Goal: Check status: Check status

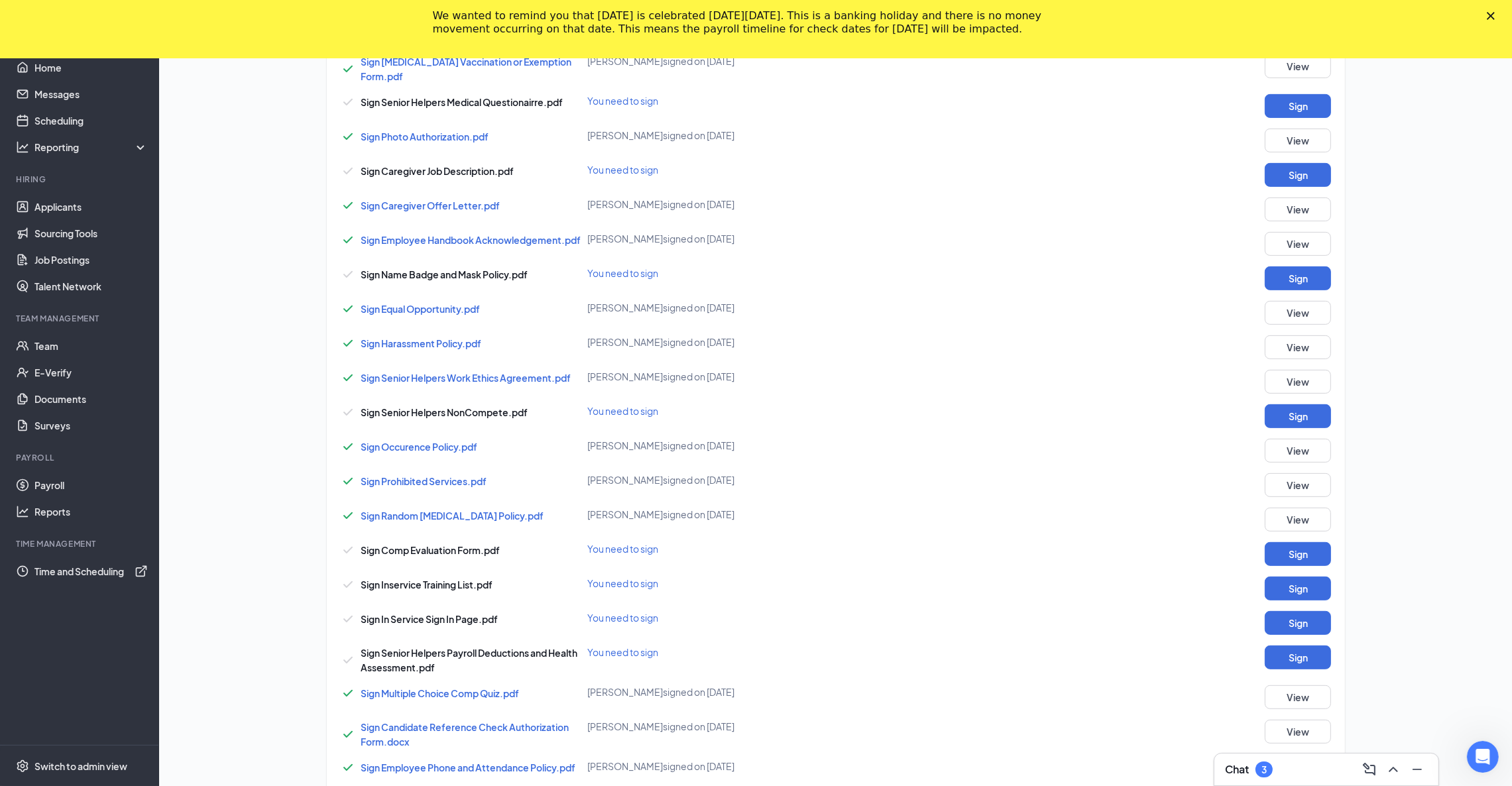
scroll to position [398, 0]
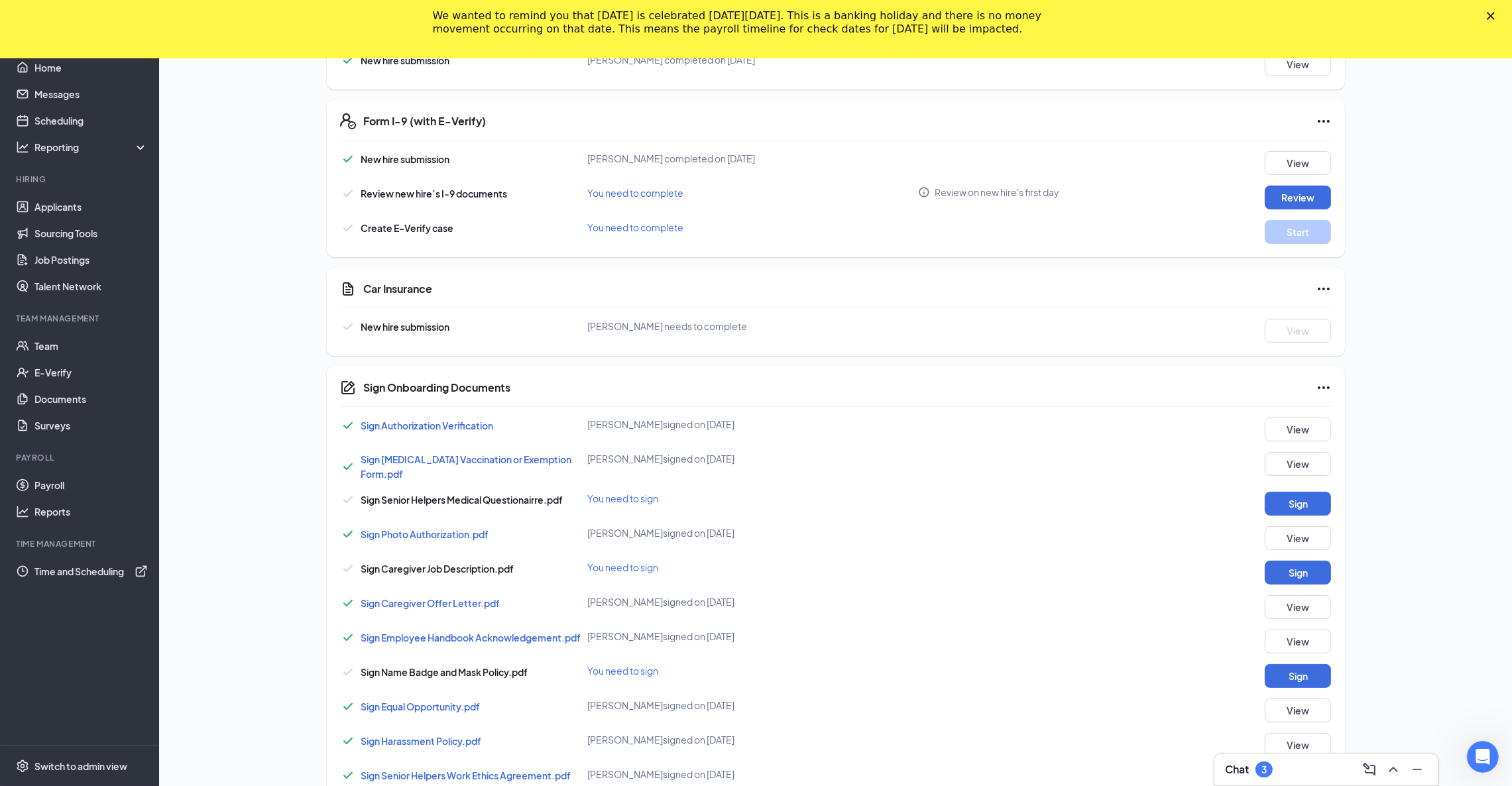
click at [1323, 281] on icon "Ellipses" at bounding box center [1323, 289] width 16 height 16
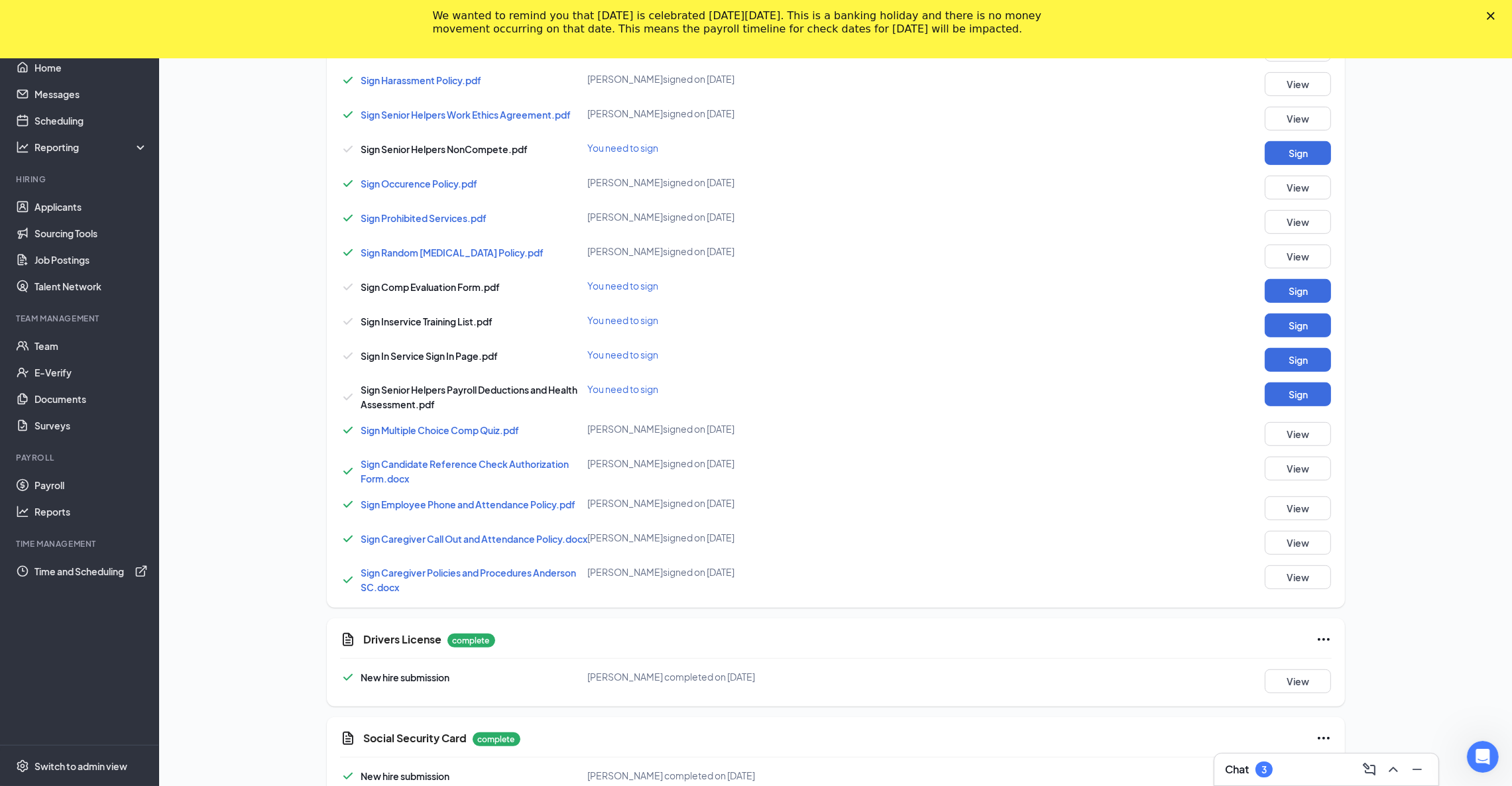
scroll to position [1094, 0]
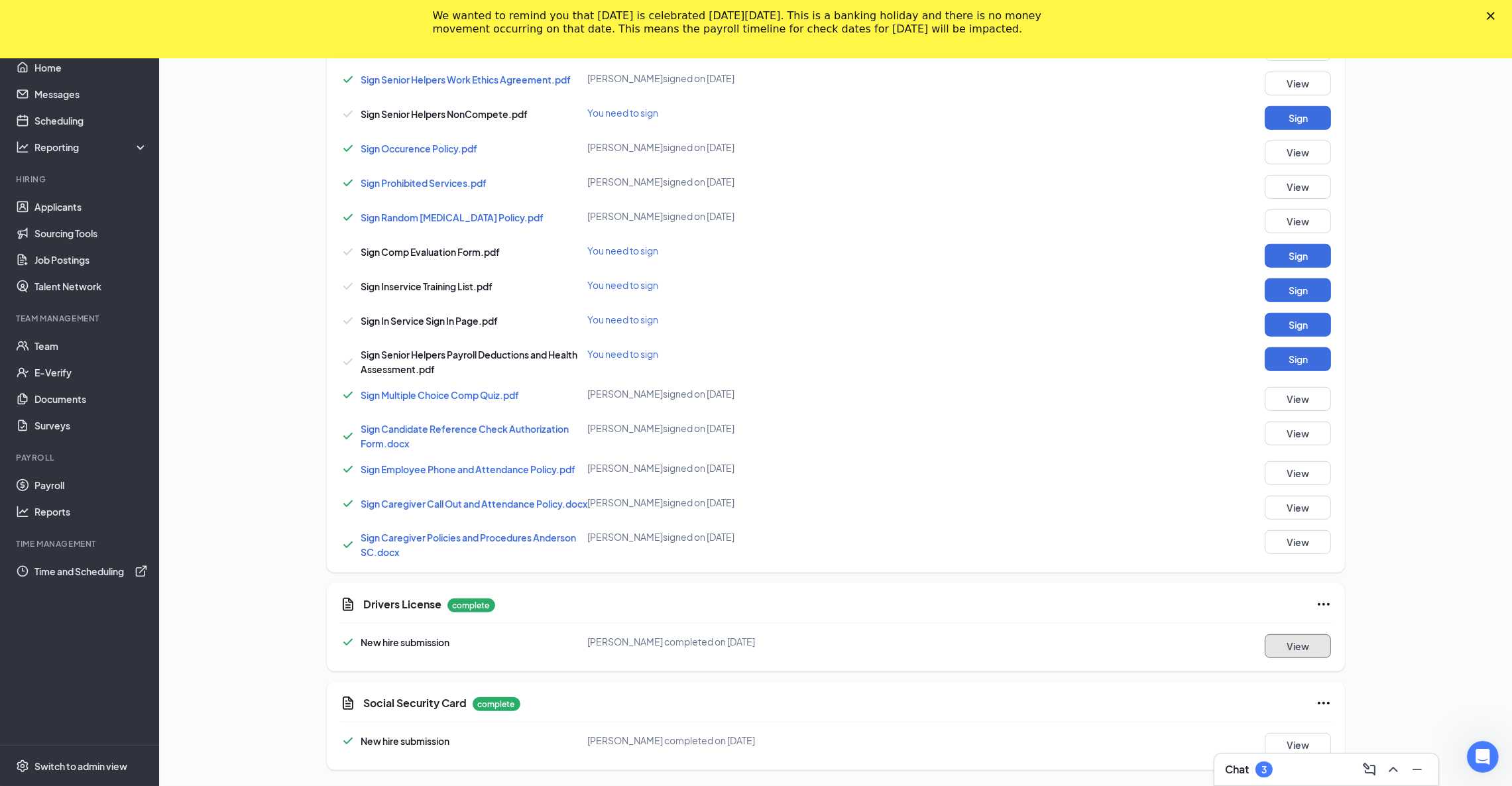
click at [1307, 648] on button "View" at bounding box center [1298, 646] width 66 height 24
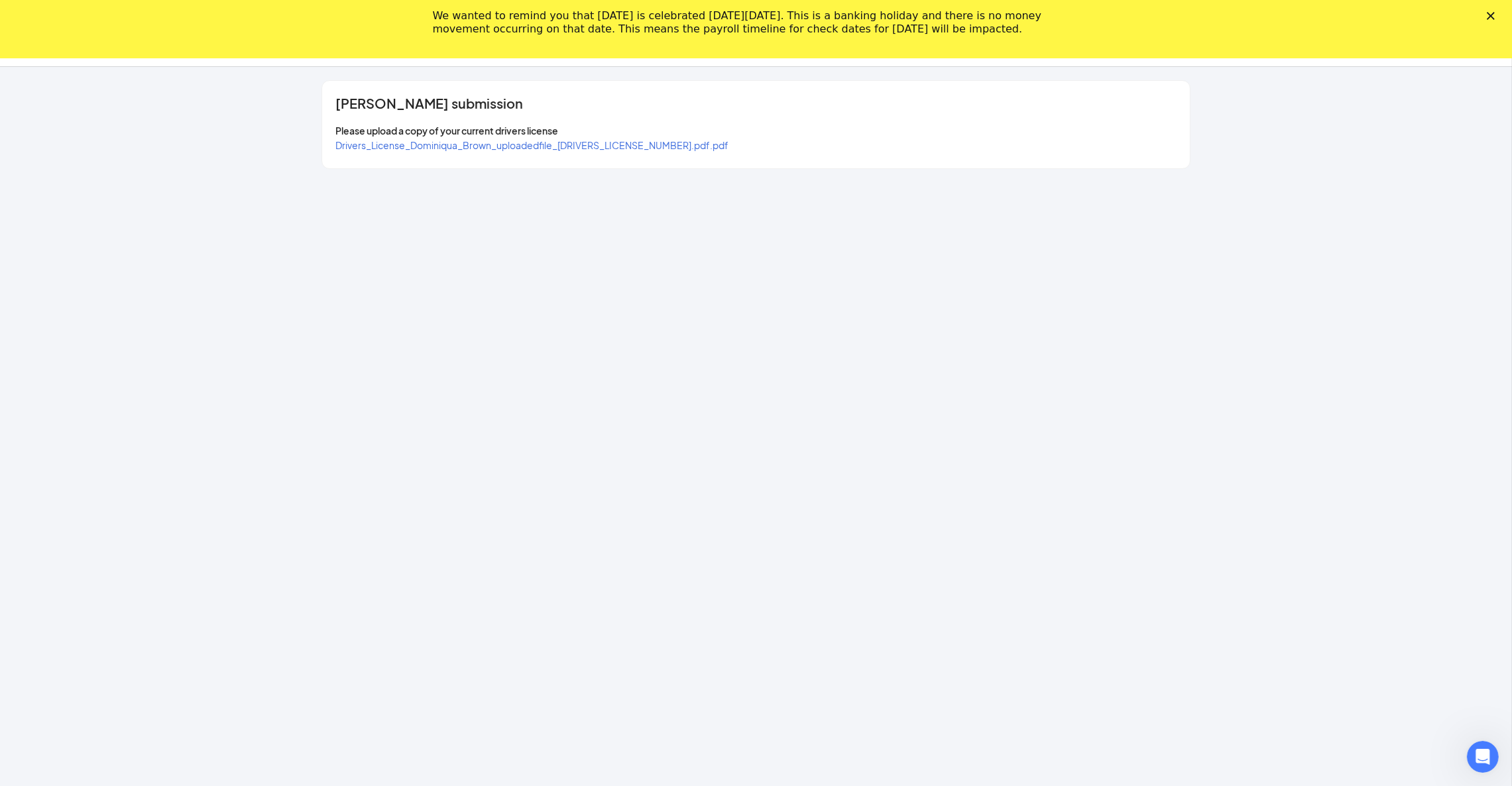
click at [582, 146] on span "Drivers_License_Dominiqua_Brown_uploadedfile_20250820.pdf.pdf" at bounding box center [531, 145] width 393 height 12
click at [1502, 21] on div "We wanted to remind you that [DATE] is celebrated [DATE][DATE]. This is a banki…" at bounding box center [756, 23] width 1512 height 34
click at [1238, 361] on div "Dominiqua Brown's submission Please upload a copy of your current drivers licen…" at bounding box center [756, 426] width 1512 height 719
click at [1495, 14] on polygon "Close" at bounding box center [1490, 16] width 8 height 8
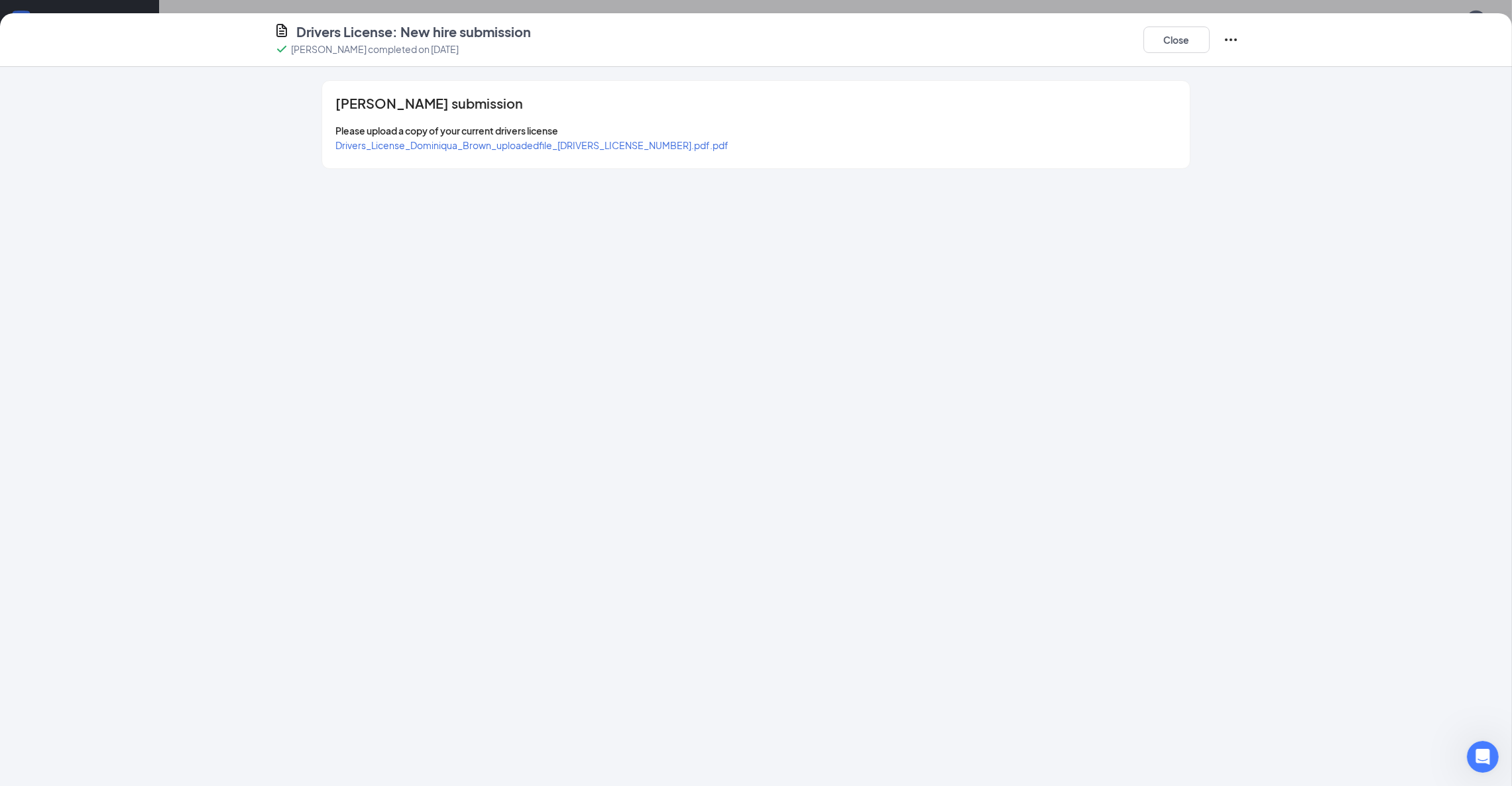
scroll to position [1035, 0]
click at [585, 146] on span "Drivers_License_Dominiqua_Brown_uploadedfile_20250820.pdf.pdf" at bounding box center [531, 145] width 393 height 12
click at [1184, 35] on button "Close" at bounding box center [1177, 40] width 66 height 27
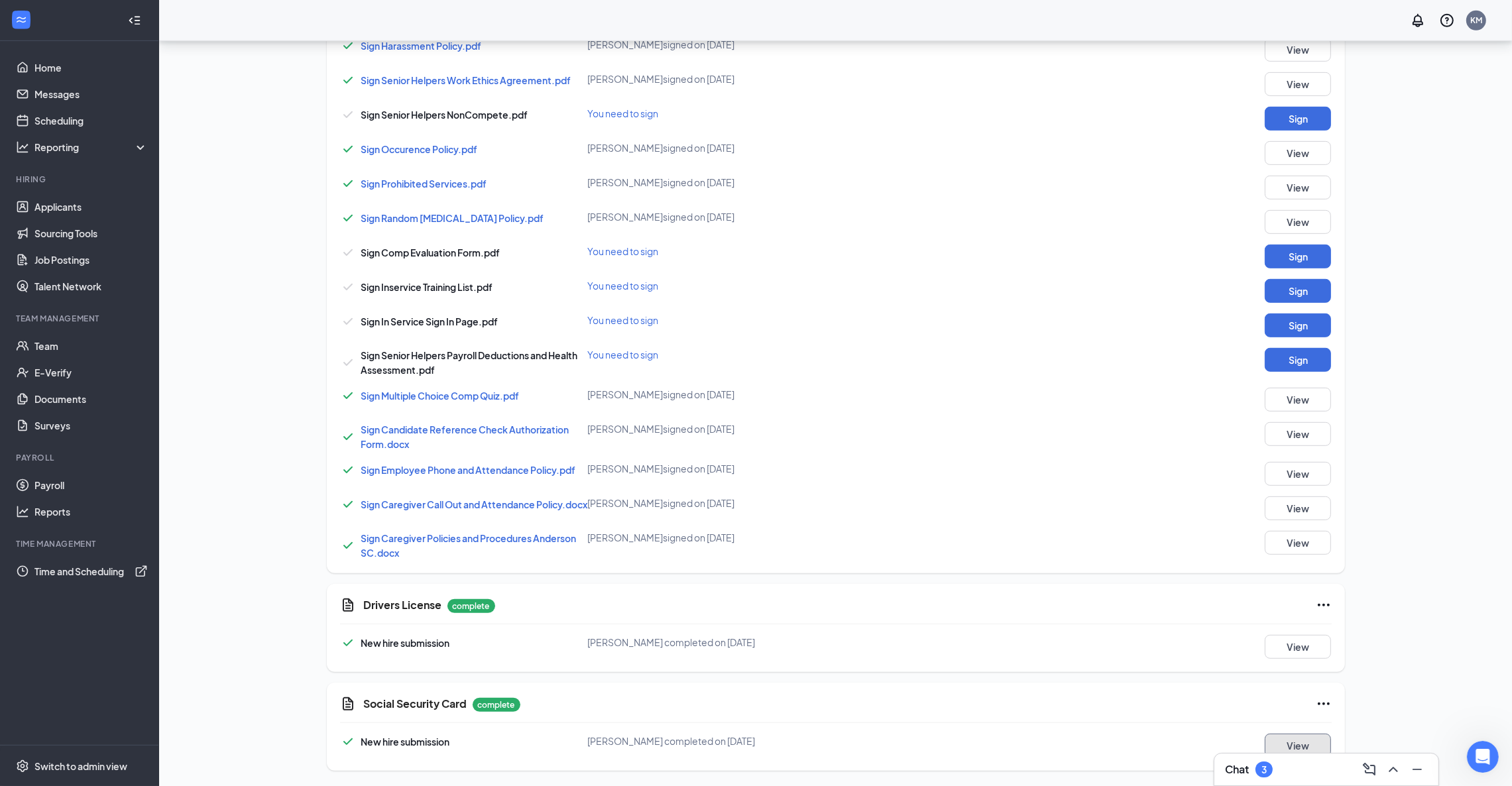
click at [1311, 739] on button "View" at bounding box center [1298, 744] width 66 height 24
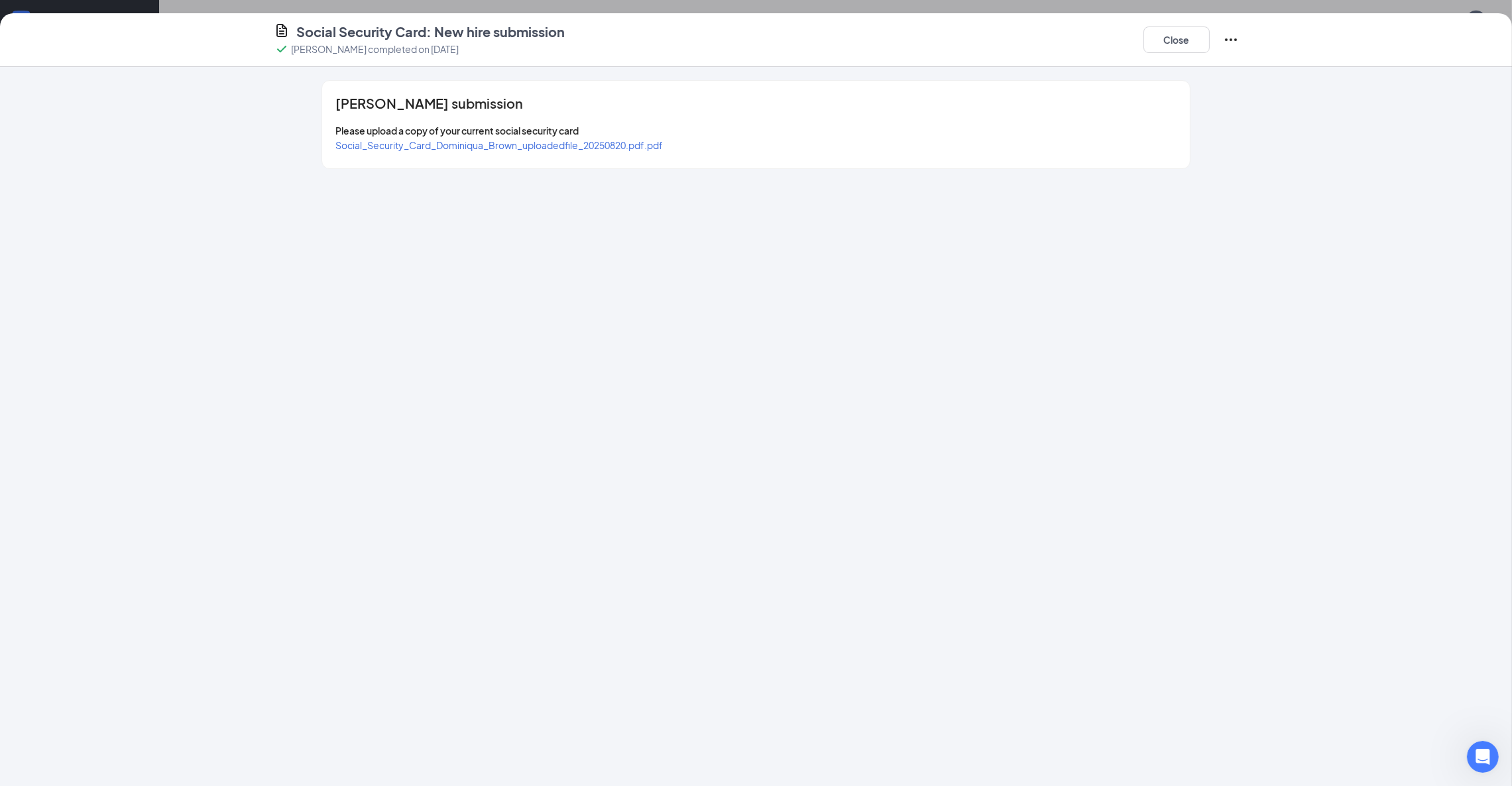
click at [555, 143] on span "Social_Security_Card_Dominiqua_Brown_uploadedfile_20250820.pdf.pdf" at bounding box center [499, 145] width 328 height 12
click at [1174, 35] on button "Close" at bounding box center [1177, 40] width 66 height 27
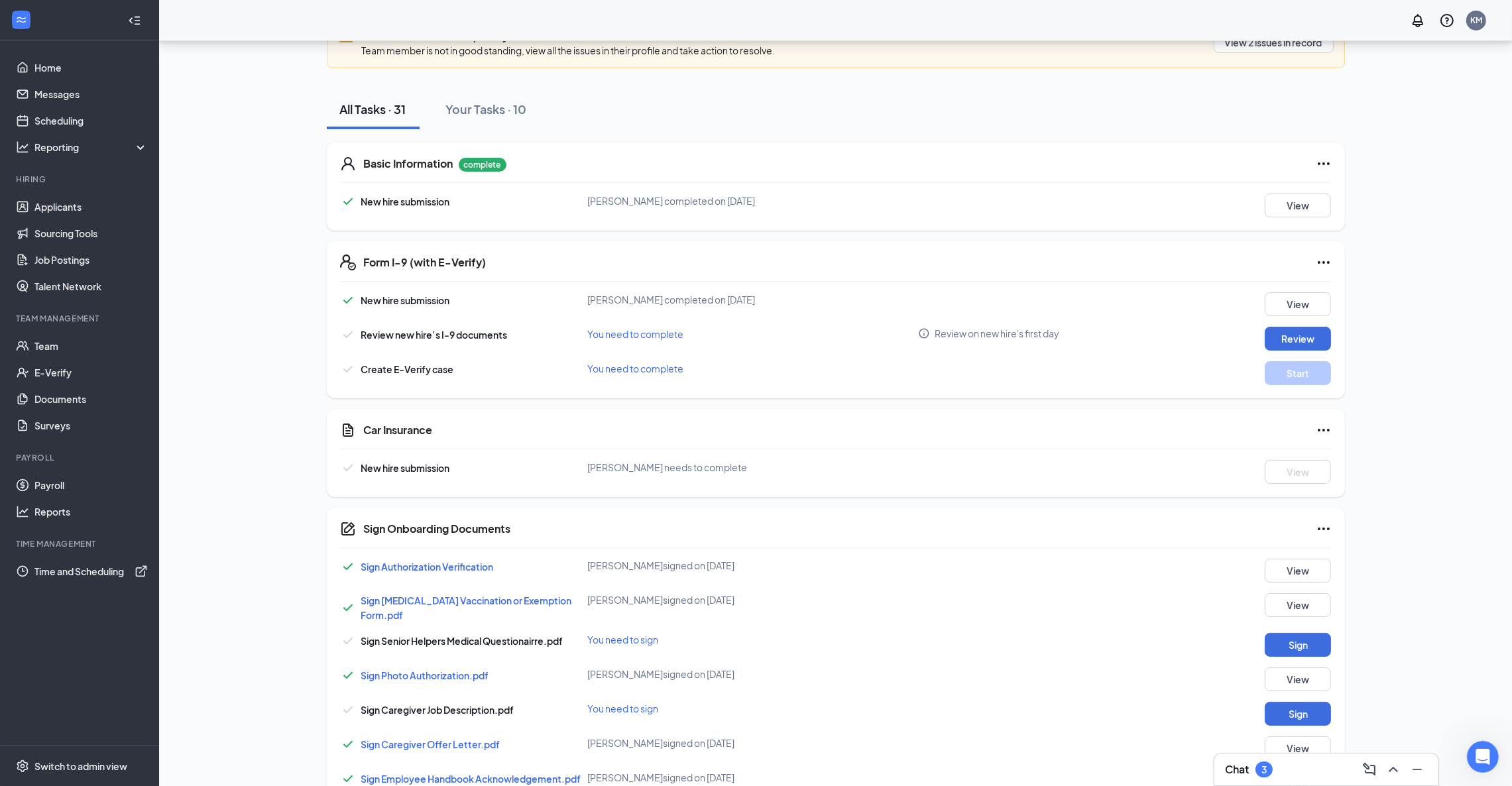
scroll to position [0, 0]
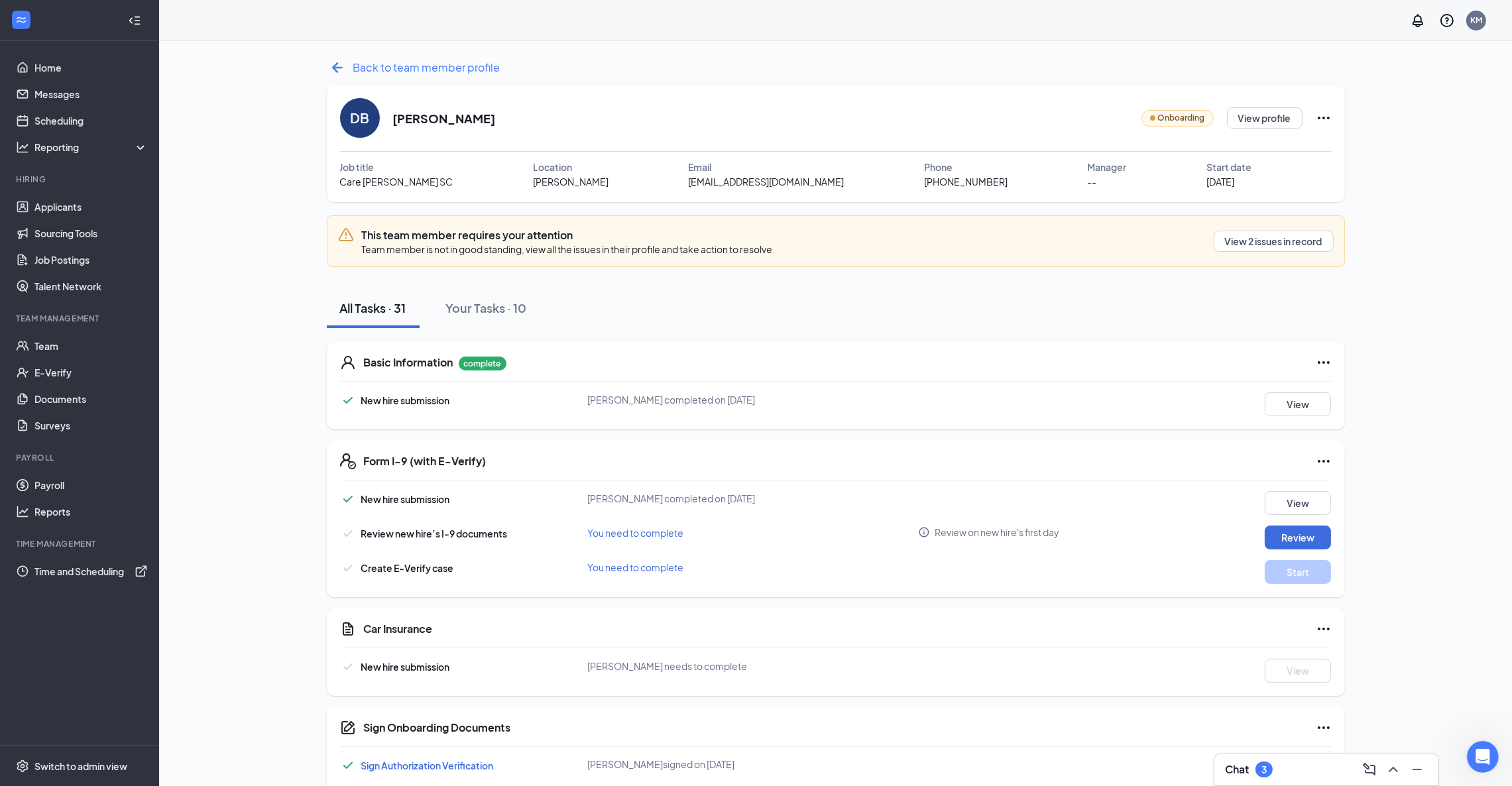
click at [333, 69] on icon "ArrowLeftNew" at bounding box center [336, 67] width 10 height 10
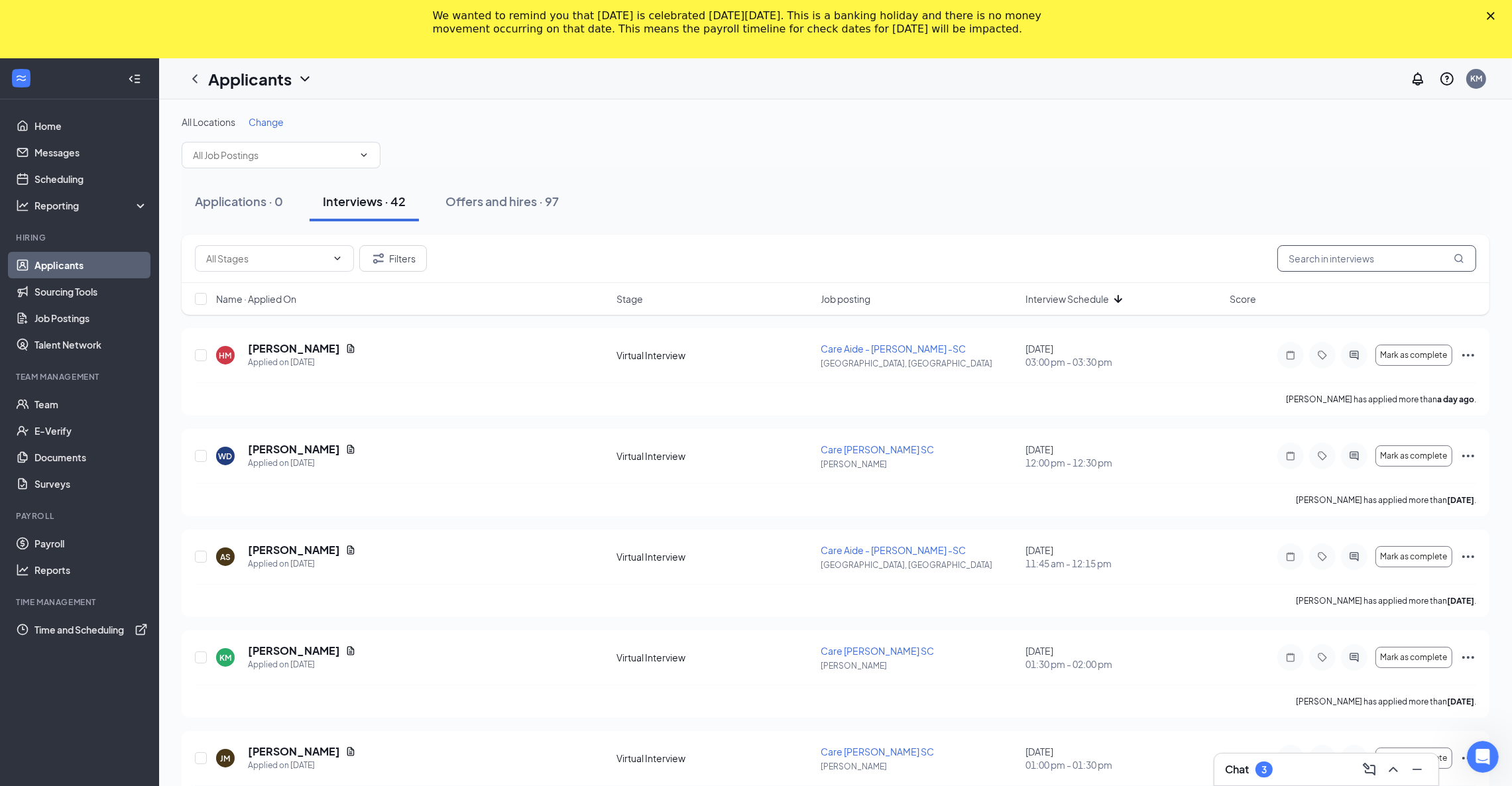
click at [1341, 262] on input "text" at bounding box center [1377, 259] width 199 height 27
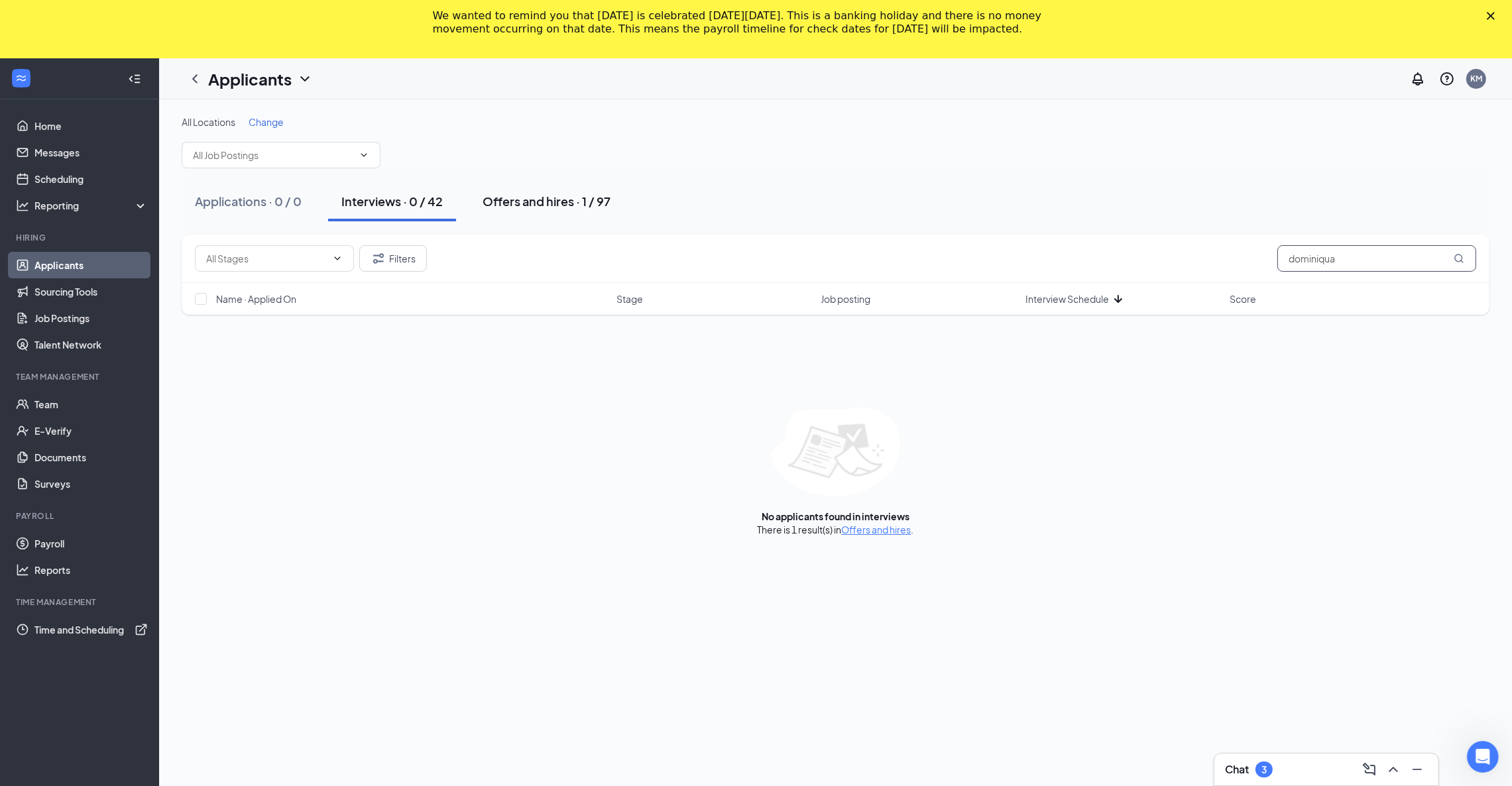
type input "dominiqua"
click at [507, 205] on div "Offers and hires · 1 / 97" at bounding box center [546, 201] width 128 height 16
